Goal: Transaction & Acquisition: Purchase product/service

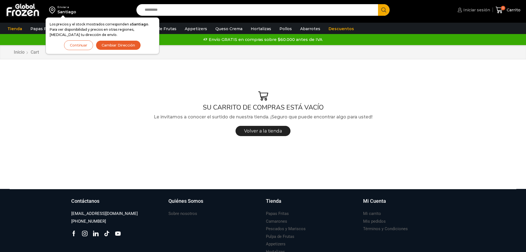
click at [473, 10] on span "Iniciar sesión" at bounding box center [476, 10] width 28 height 6
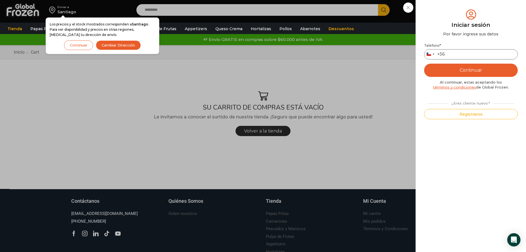
click at [467, 56] on input "Teléfono *" at bounding box center [471, 54] width 94 height 10
type input "*********"
click at [470, 69] on button "Continuar" at bounding box center [471, 70] width 94 height 13
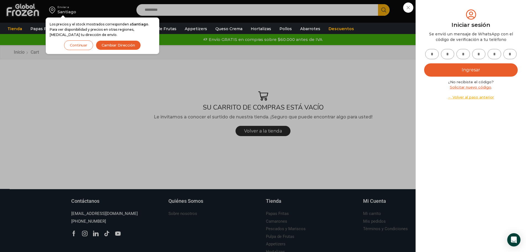
click at [434, 52] on input "text" at bounding box center [432, 54] width 14 height 10
type input "*"
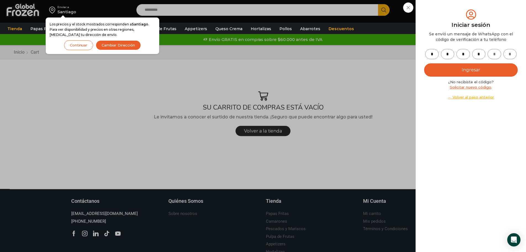
type input "*"
click at [458, 71] on button "Ingresar" at bounding box center [471, 69] width 94 height 13
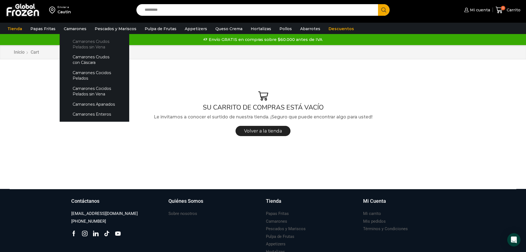
click at [86, 43] on link "Camarones Crudos Pelados sin Vena" at bounding box center [94, 44] width 59 height 16
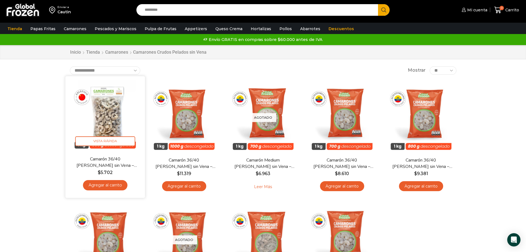
click at [118, 115] on img at bounding box center [105, 115] width 71 height 71
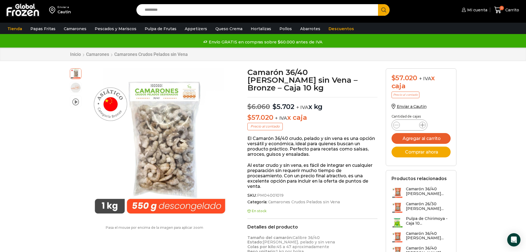
click at [423, 124] on icon at bounding box center [422, 125] width 4 height 4
type input "*"
click at [418, 138] on button "Agregar al carrito" at bounding box center [421, 138] width 59 height 11
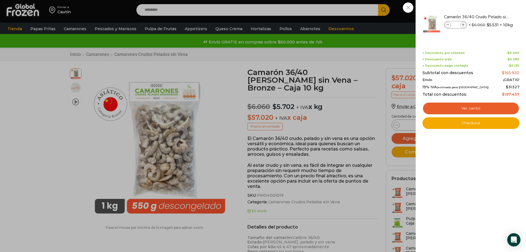
click at [493, 17] on div "3 Carrito 3 3 Shopping Cart *" at bounding box center [507, 10] width 28 height 13
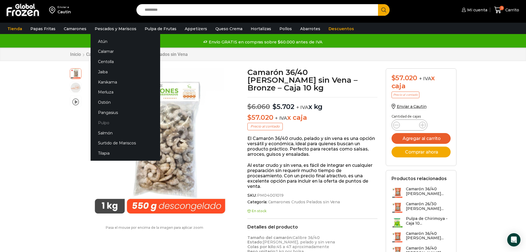
click at [110, 123] on link "Pulpo" at bounding box center [126, 122] width 70 height 10
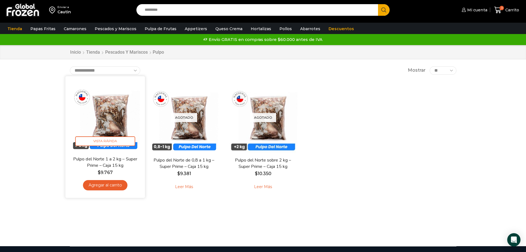
click at [115, 124] on img at bounding box center [105, 115] width 71 height 71
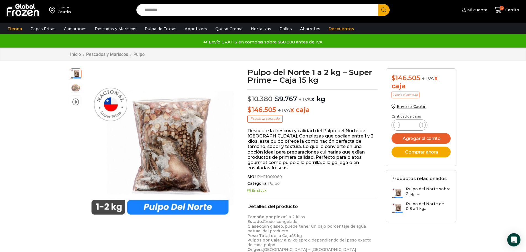
click at [156, 28] on link "Pulpa de Frutas" at bounding box center [160, 28] width 37 height 10
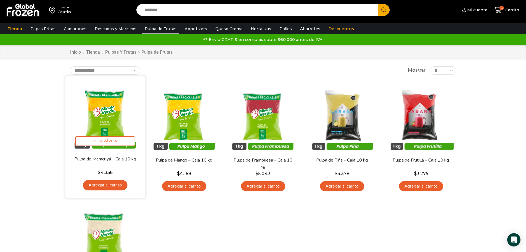
click at [106, 108] on img at bounding box center [105, 115] width 71 height 71
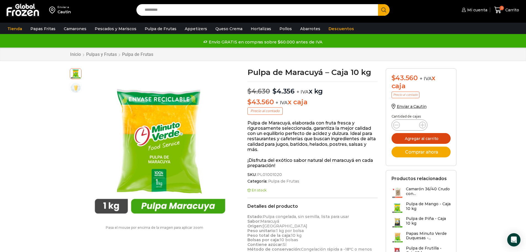
click at [419, 138] on button "Agregar al carrito" at bounding box center [421, 138] width 59 height 11
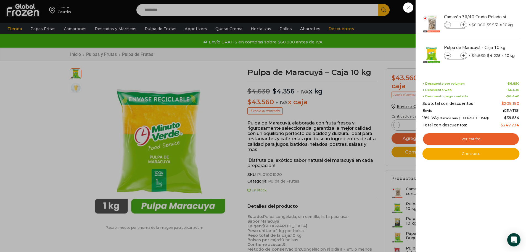
click at [493, 17] on div "4 Carrito 4 4 Shopping Cart *" at bounding box center [507, 10] width 28 height 13
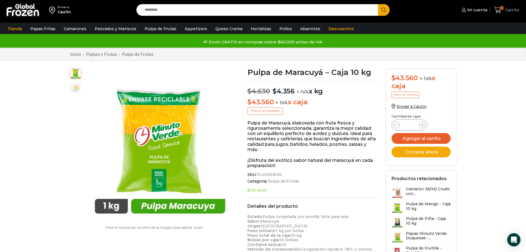
click at [503, 10] on span "4" at bounding box center [502, 8] width 4 height 4
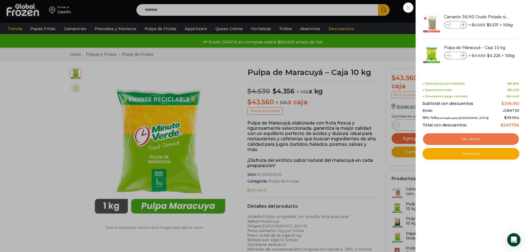
click at [469, 138] on link "Ver carrito" at bounding box center [471, 139] width 97 height 13
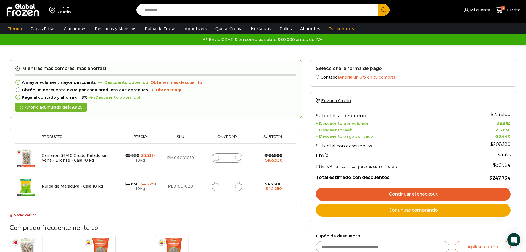
click at [163, 90] on span "Obtener aqui" at bounding box center [170, 89] width 28 height 5
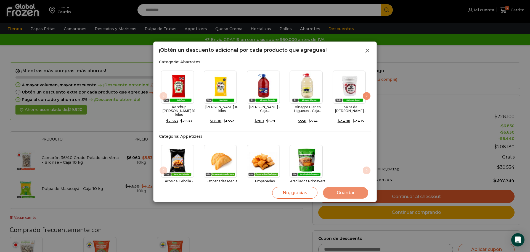
click at [367, 52] on line at bounding box center [367, 50] width 3 height 3
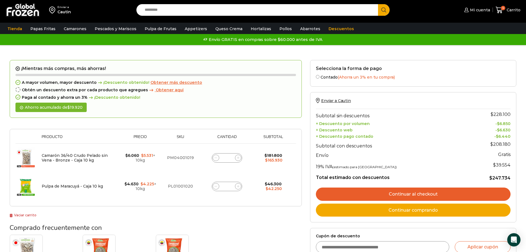
click at [421, 194] on link "Continuar al checkout" at bounding box center [413, 193] width 195 height 13
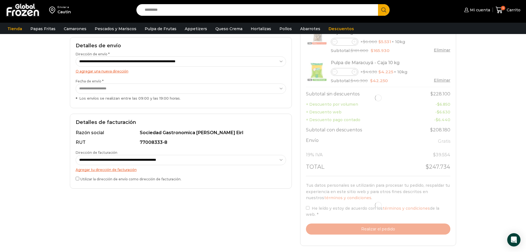
scroll to position [83, 0]
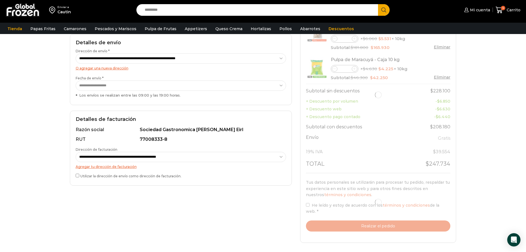
select select "*"
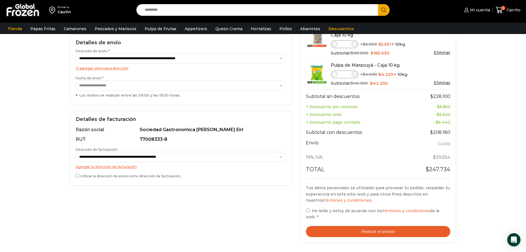
click at [378, 232] on button "Realizar el pedido" at bounding box center [378, 231] width 145 height 11
